Goal: Navigation & Orientation: Find specific page/section

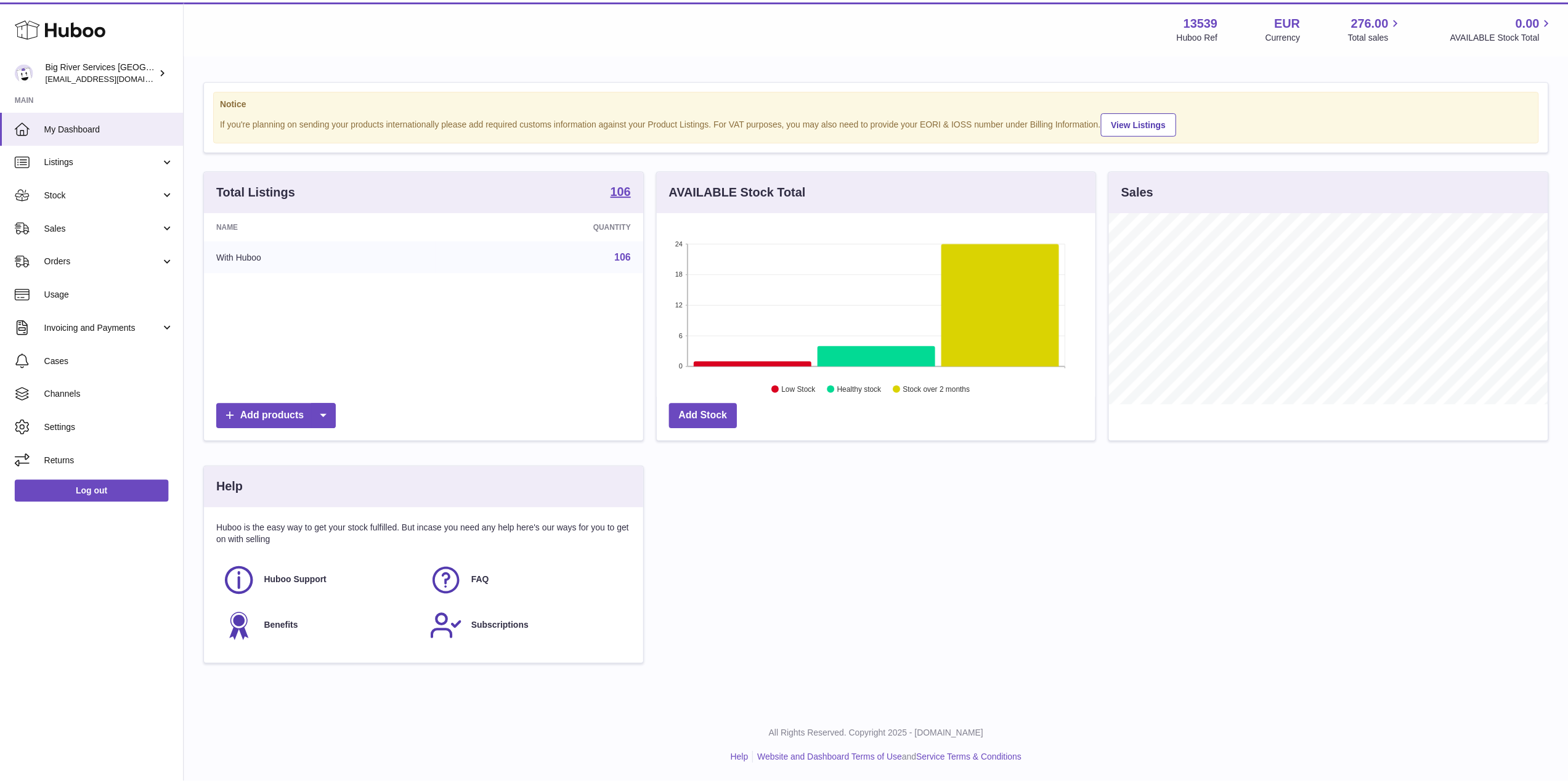
scroll to position [615871, 615666]
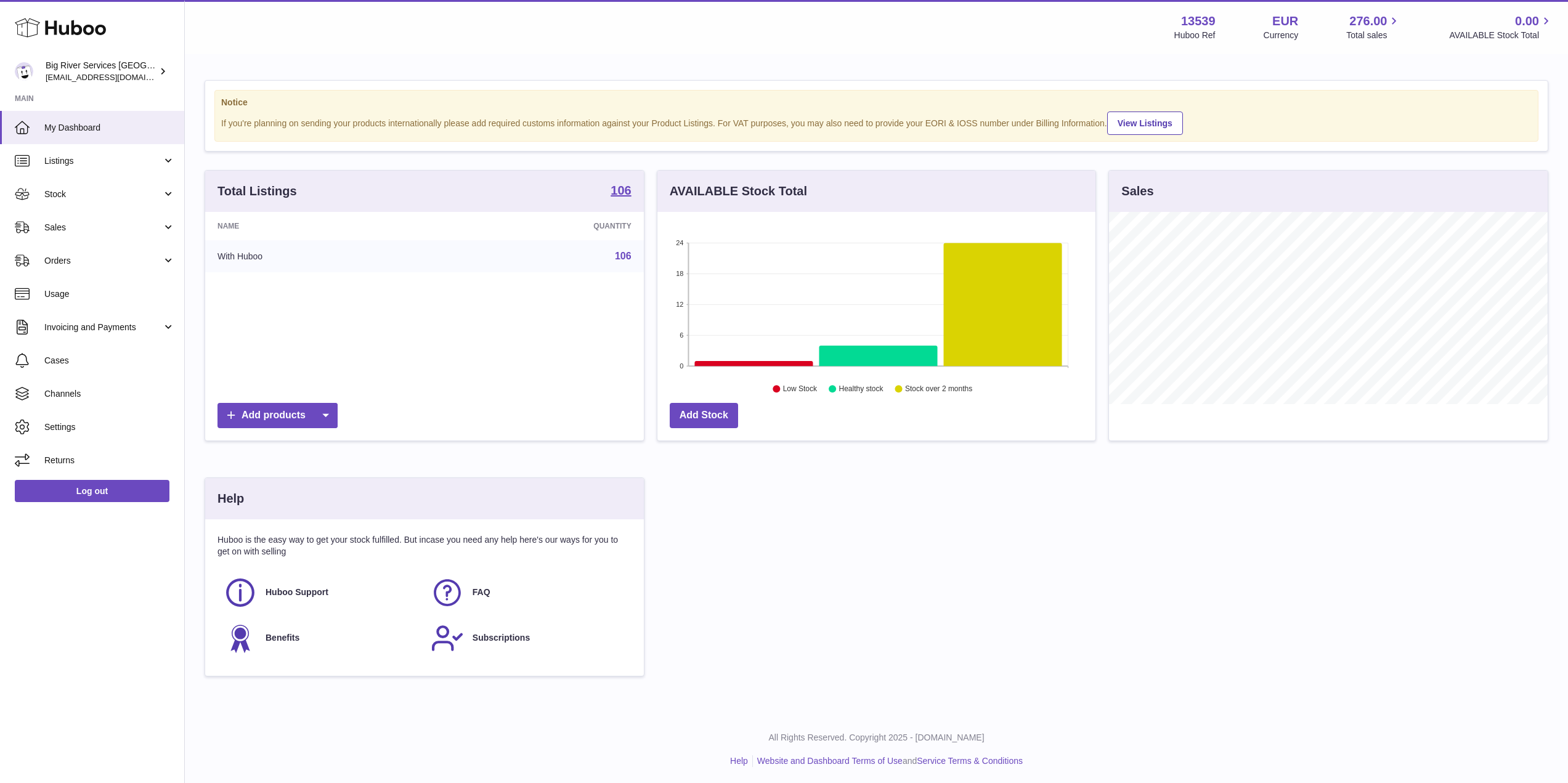
click at [1234, 628] on div "Total Listings 106 Name Quantity With Huboo 106 Add products AVAILABLE Stock To…" at bounding box center [876, 428] width 1356 height 518
click at [105, 228] on span "Sales" at bounding box center [103, 228] width 117 height 12
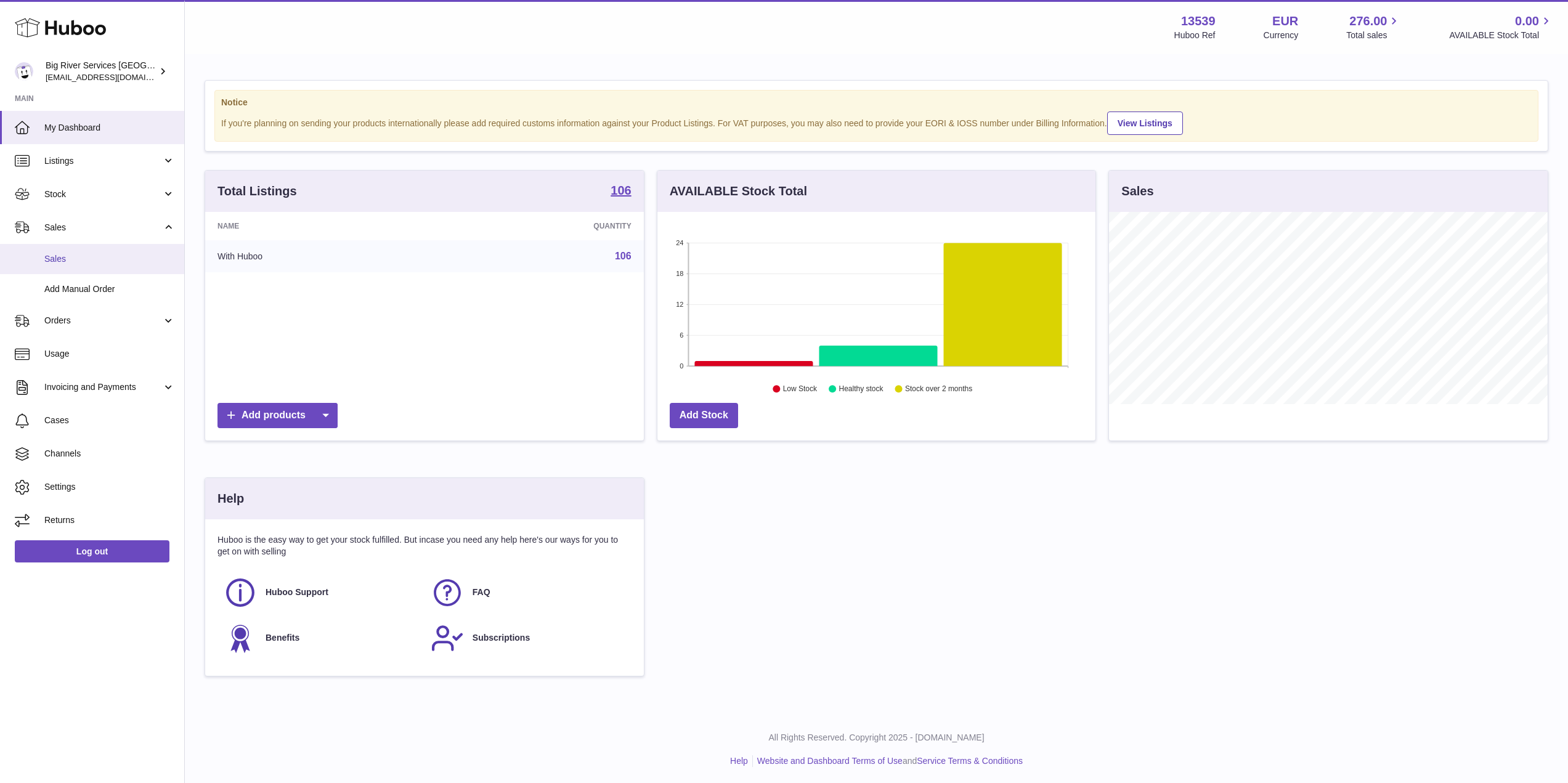
click at [69, 262] on span "Sales" at bounding box center [109, 259] width 131 height 12
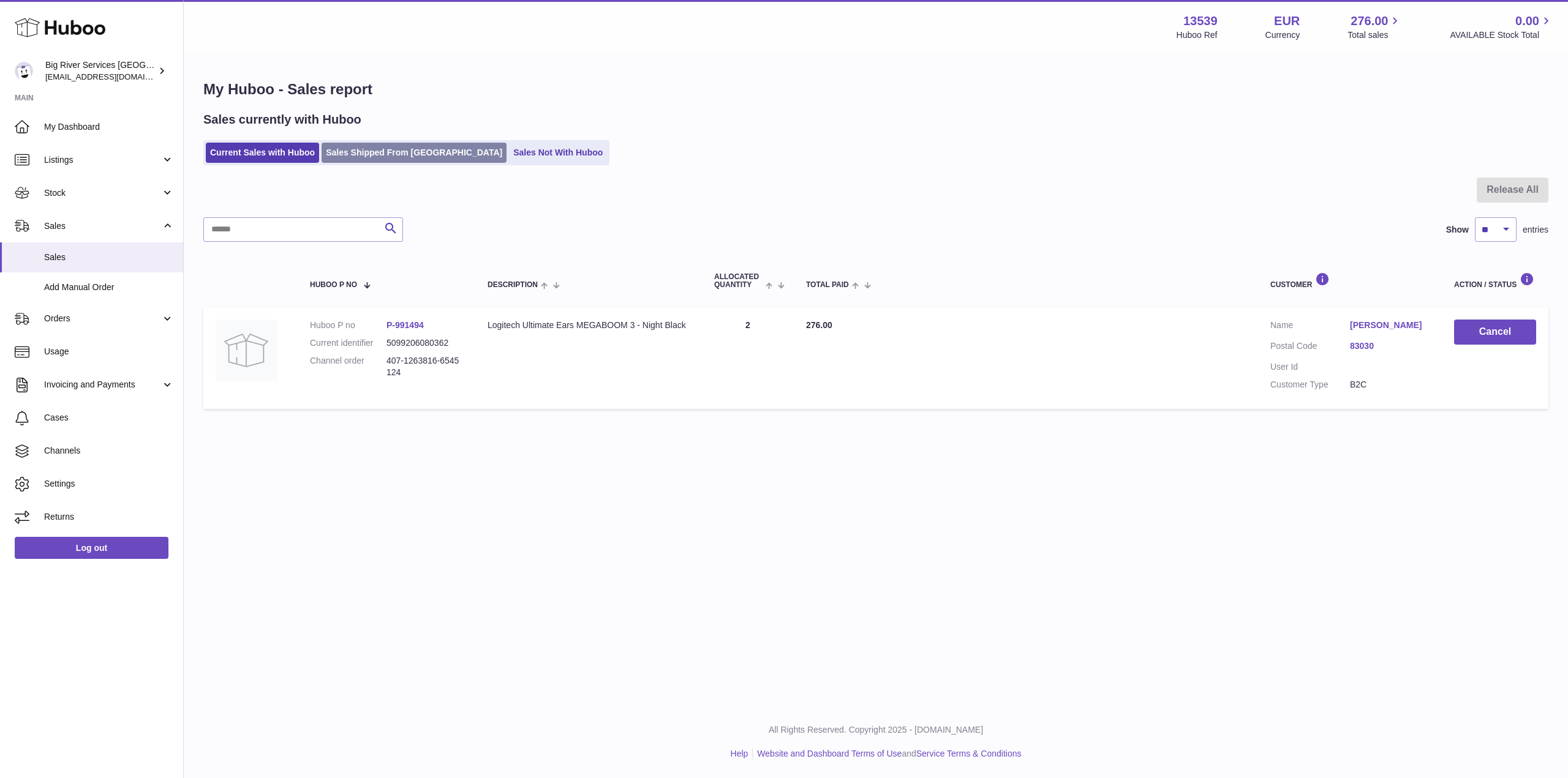
click at [376, 153] on link "Sales Shipped From [GEOGRAPHIC_DATA]" at bounding box center [414, 153] width 185 height 20
